Goal: Information Seeking & Learning: Find contact information

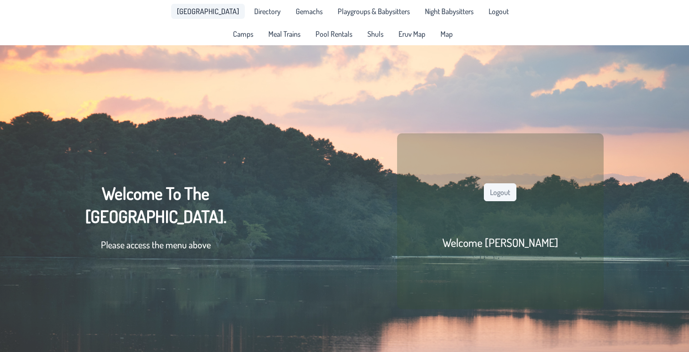
click at [216, 12] on span "[GEOGRAPHIC_DATA]" at bounding box center [208, 12] width 62 height 8
click at [221, 14] on span "[GEOGRAPHIC_DATA]" at bounding box center [208, 12] width 62 height 8
click at [254, 8] on span "Directory" at bounding box center [267, 12] width 26 height 8
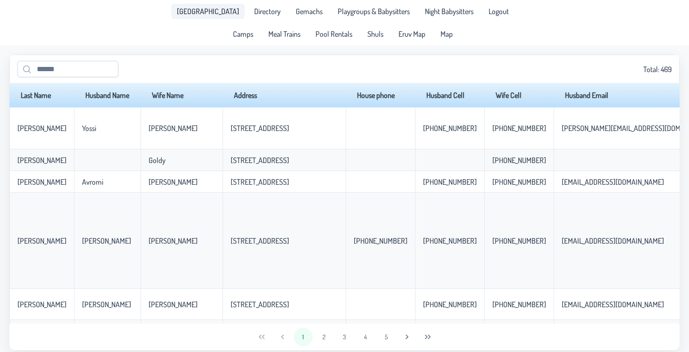
click at [221, 8] on span "[GEOGRAPHIC_DATA]" at bounding box center [208, 12] width 62 height 8
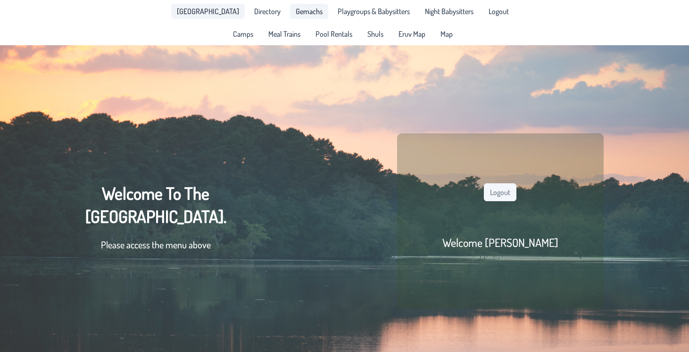
click at [290, 9] on link "Gemachs" at bounding box center [309, 11] width 38 height 15
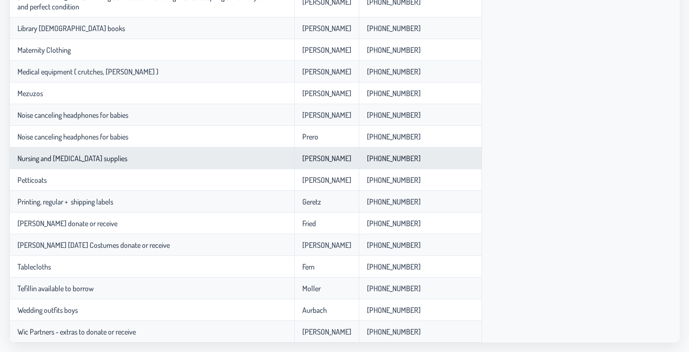
scroll to position [878, 0]
click at [374, 161] on td "[PHONE_NUMBER]" at bounding box center [420, 159] width 123 height 22
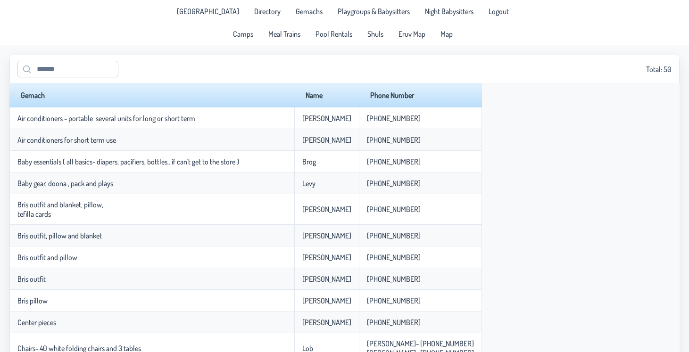
scroll to position [0, 0]
click at [362, 39] on link "Shuls" at bounding box center [375, 33] width 27 height 15
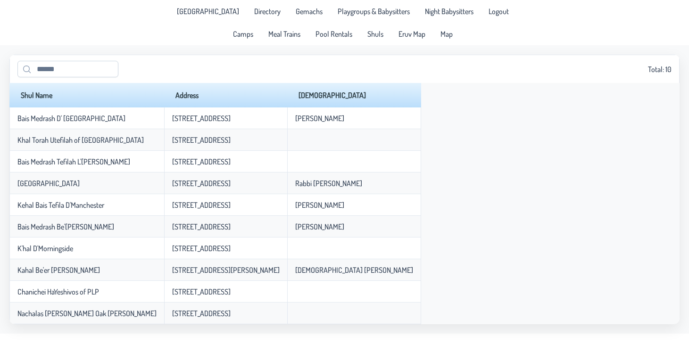
click at [337, 25] on div "Camps Meal Trains Pool Rentals Shuls Eruv Map Map" at bounding box center [345, 34] width 246 height 23
click at [337, 33] on span "Pool Rentals" at bounding box center [334, 34] width 37 height 8
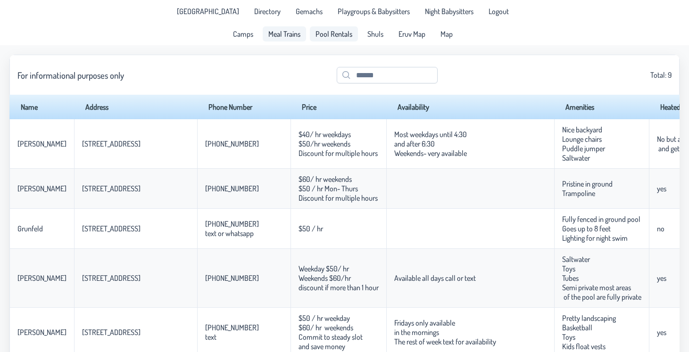
click at [295, 34] on span "Meal Trains" at bounding box center [284, 34] width 32 height 8
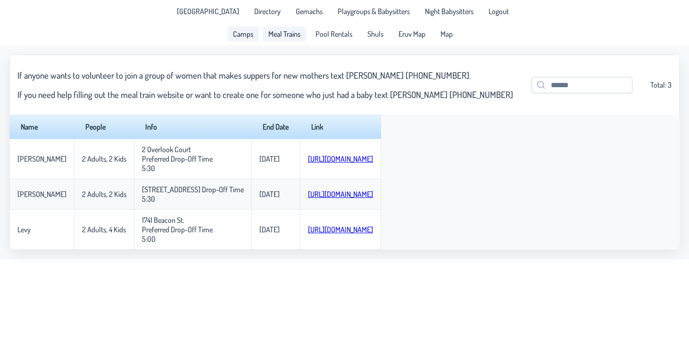
click at [243, 30] on span "Camps" at bounding box center [243, 34] width 20 height 8
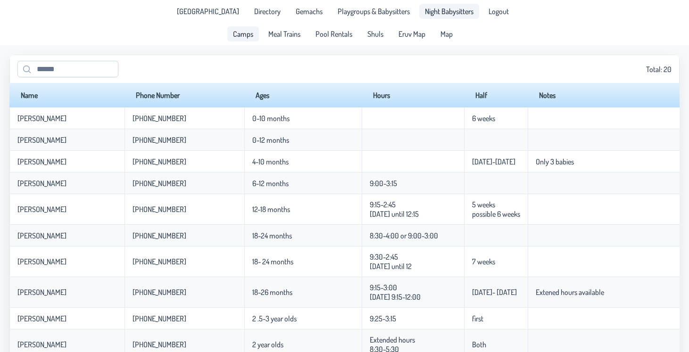
click at [441, 12] on span "Night Babysitters" at bounding box center [449, 12] width 49 height 8
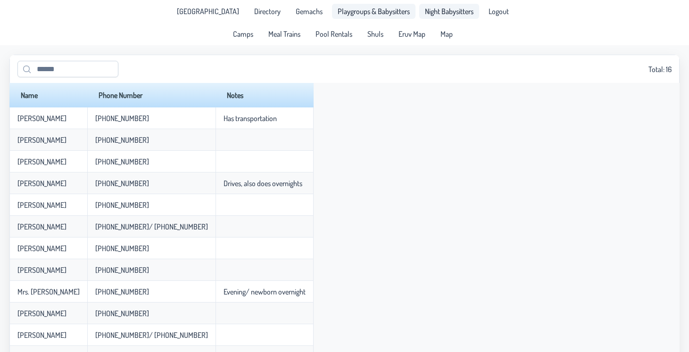
click at [343, 12] on span "Playgroups & Babysitters" at bounding box center [374, 12] width 72 height 8
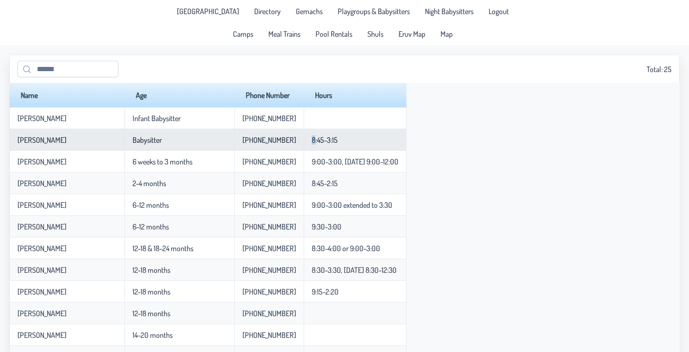
drag, startPoint x: 286, startPoint y: 140, endPoint x: 313, endPoint y: 134, distance: 27.4
click at [313, 135] on td "8:45-3:15" at bounding box center [355, 140] width 103 height 22
click at [304, 141] on td "8:45-3:15" at bounding box center [355, 140] width 103 height 22
click at [312, 140] on p-celleditor "8:45-3:15" at bounding box center [325, 139] width 26 height 9
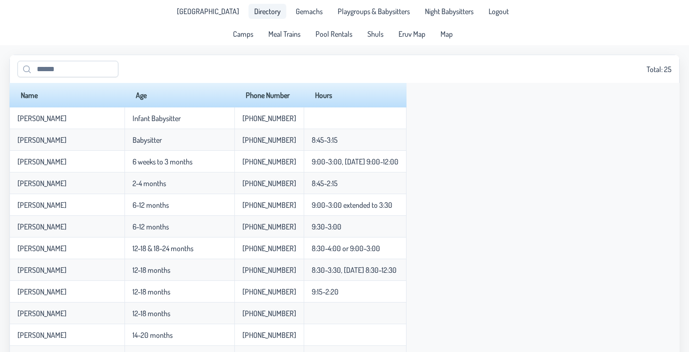
click at [266, 6] on link "Directory" at bounding box center [268, 11] width 38 height 15
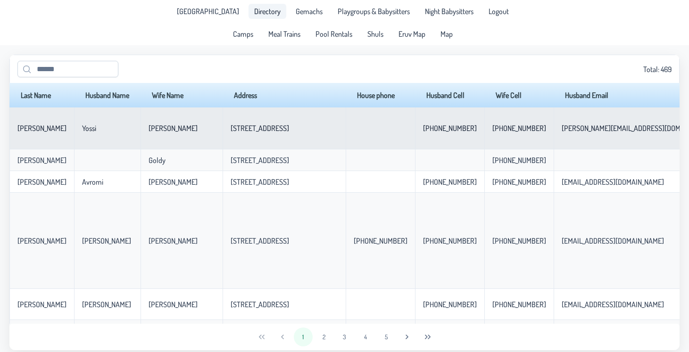
click at [402, 145] on td at bounding box center [380, 129] width 69 height 42
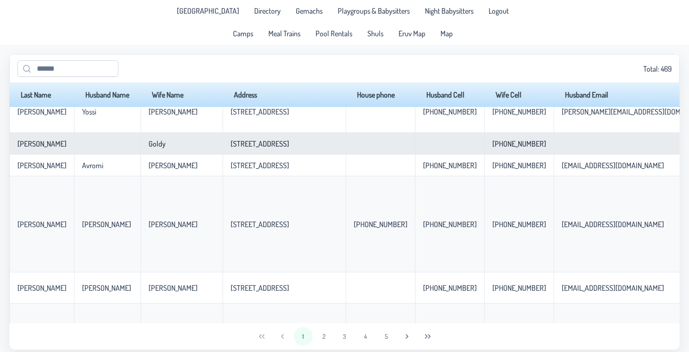
scroll to position [16, 0]
click at [402, 145] on td at bounding box center [380, 144] width 69 height 22
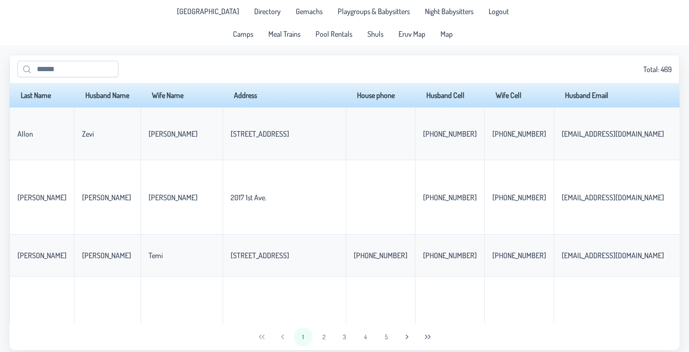
scroll to position [534, 0]
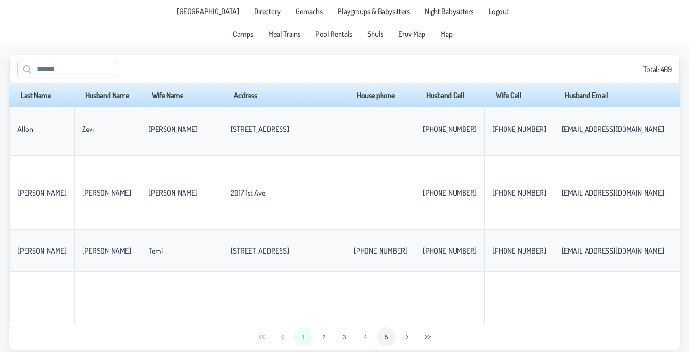
click at [391, 337] on button "5" at bounding box center [386, 337] width 19 height 19
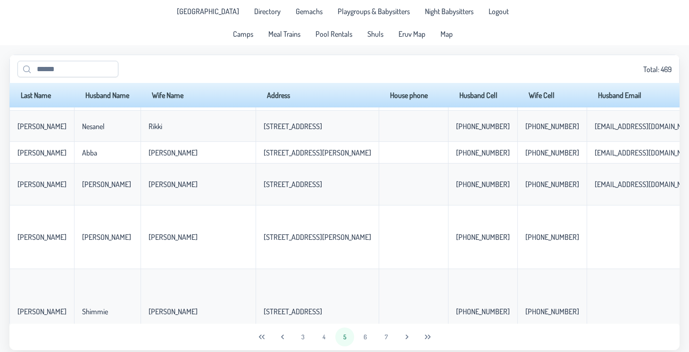
scroll to position [0, 0]
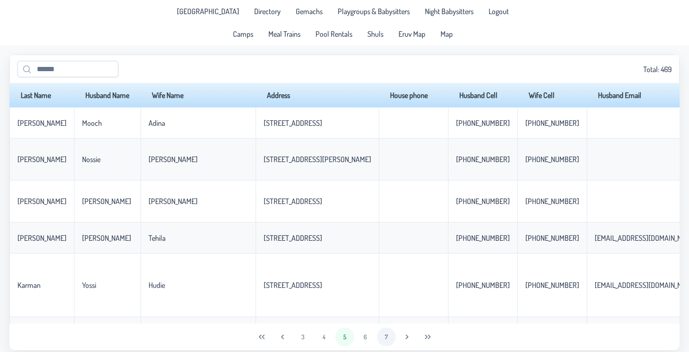
click at [388, 333] on button "7" at bounding box center [386, 337] width 19 height 19
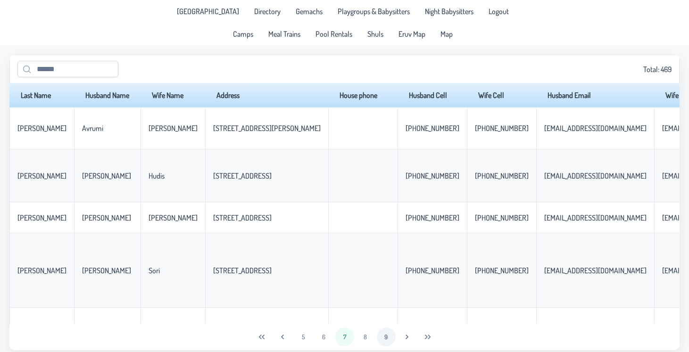
click at [388, 334] on button "9" at bounding box center [386, 337] width 19 height 19
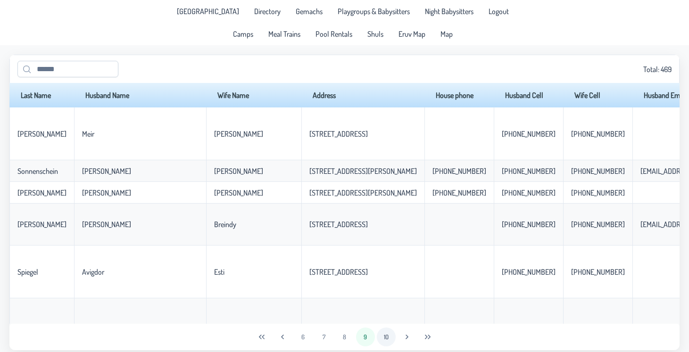
click at [388, 334] on button "10" at bounding box center [386, 337] width 19 height 19
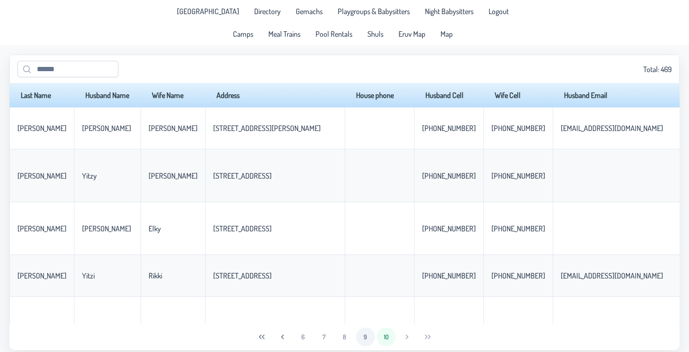
click at [370, 336] on button "9" at bounding box center [365, 337] width 19 height 19
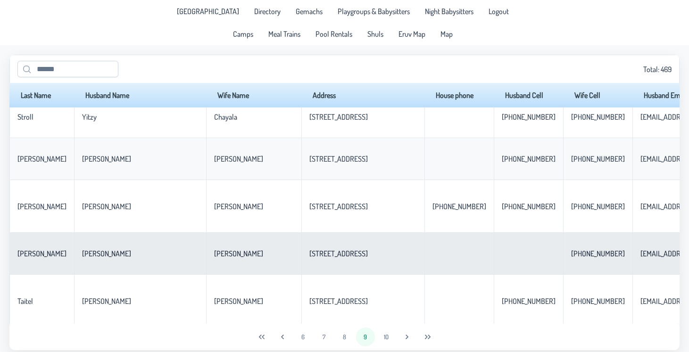
scroll to position [721, 0]
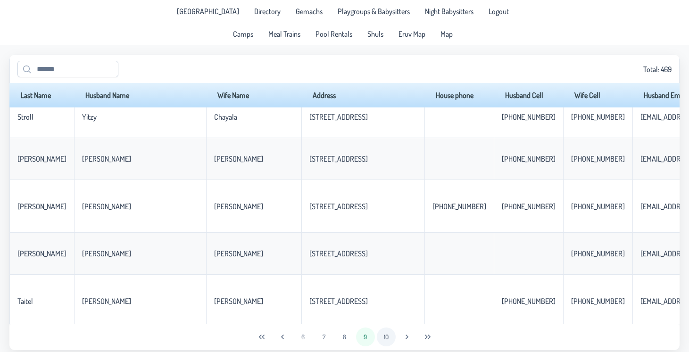
click at [391, 337] on button "10" at bounding box center [386, 337] width 19 height 19
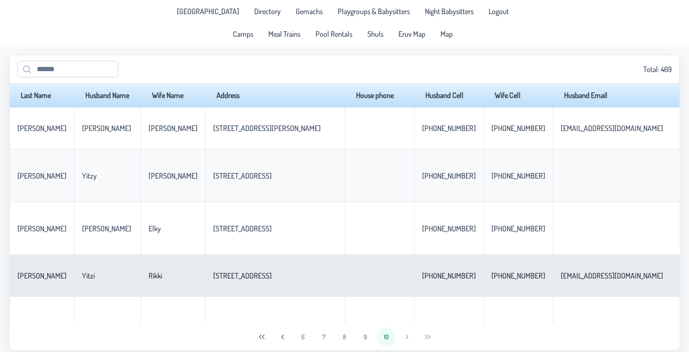
scroll to position [0, 0]
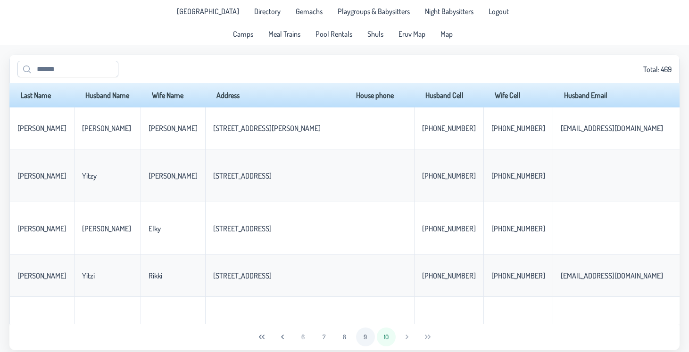
click at [364, 336] on button "9" at bounding box center [365, 337] width 19 height 19
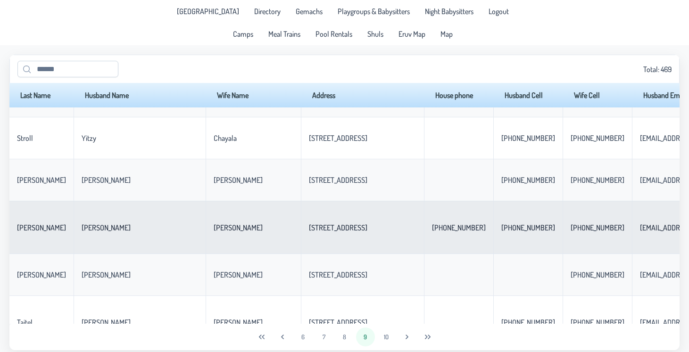
scroll to position [701, 0]
